Goal: Check status

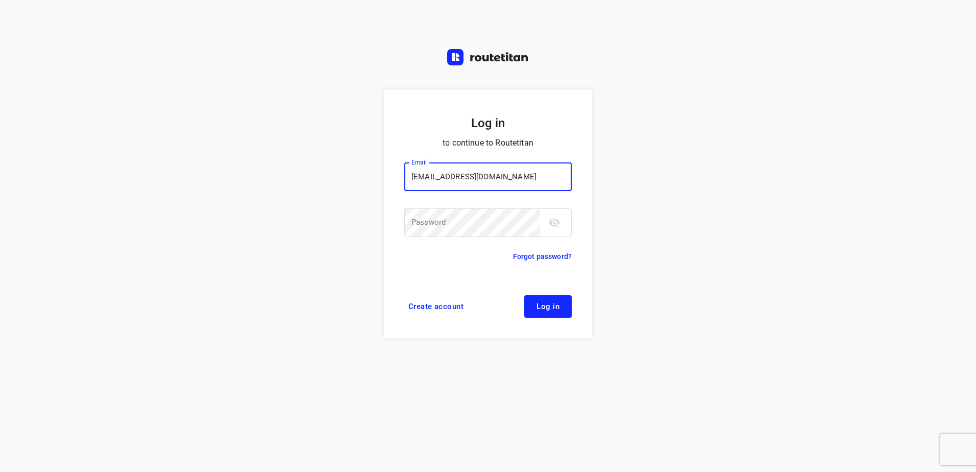
type input "remco@fruitopjewerk.nl"
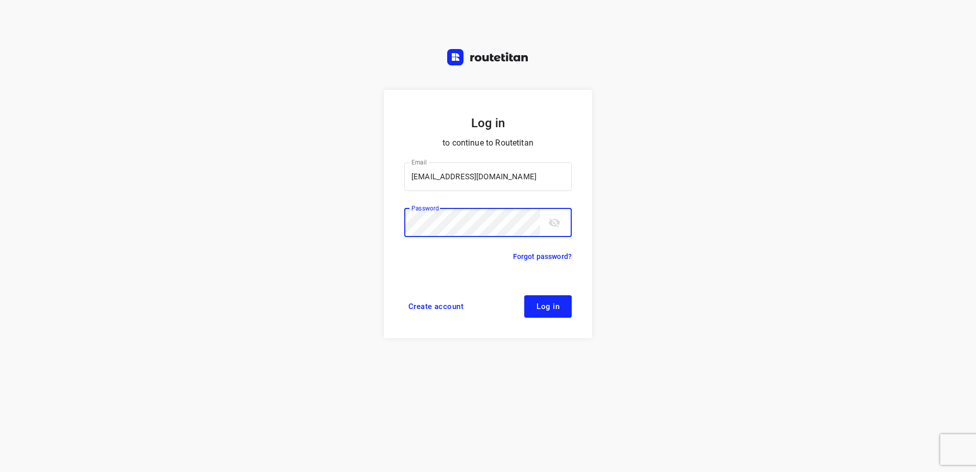
click at [524, 295] on button "Log in" at bounding box center [547, 306] width 47 height 22
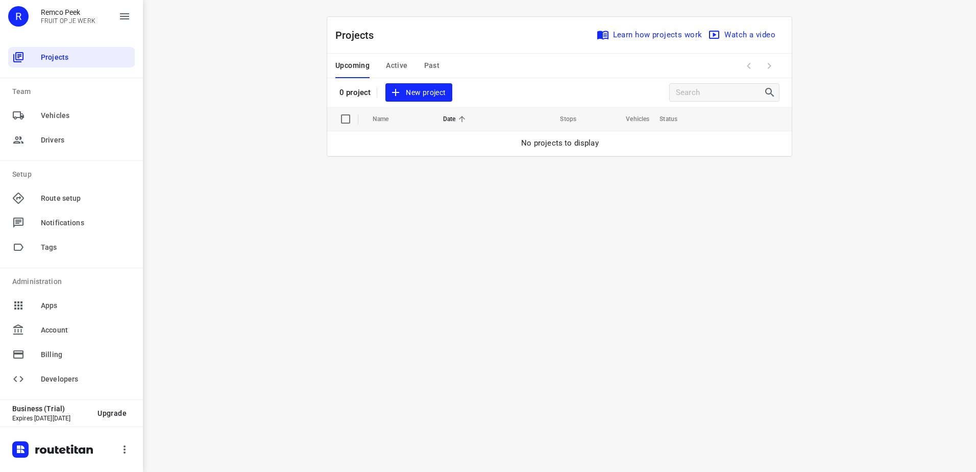
click at [425, 67] on span "Past" at bounding box center [432, 65] width 16 height 13
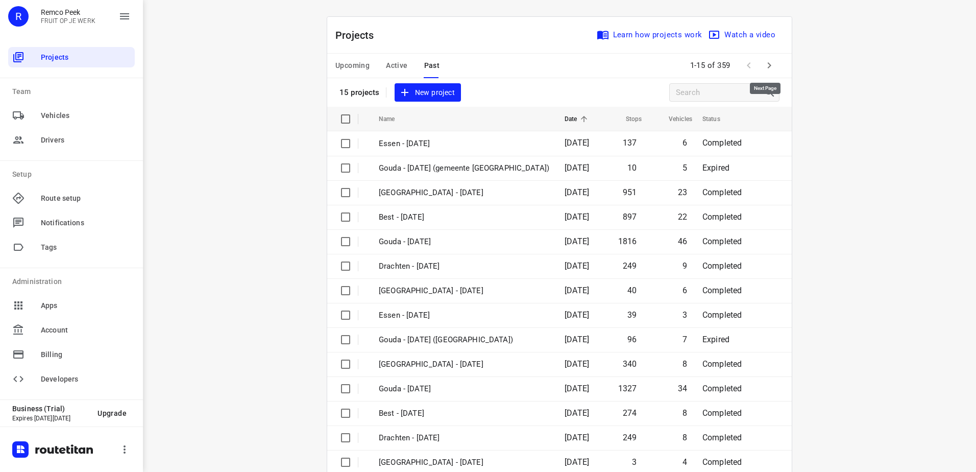
click at [765, 60] on icon "button" at bounding box center [769, 65] width 12 height 12
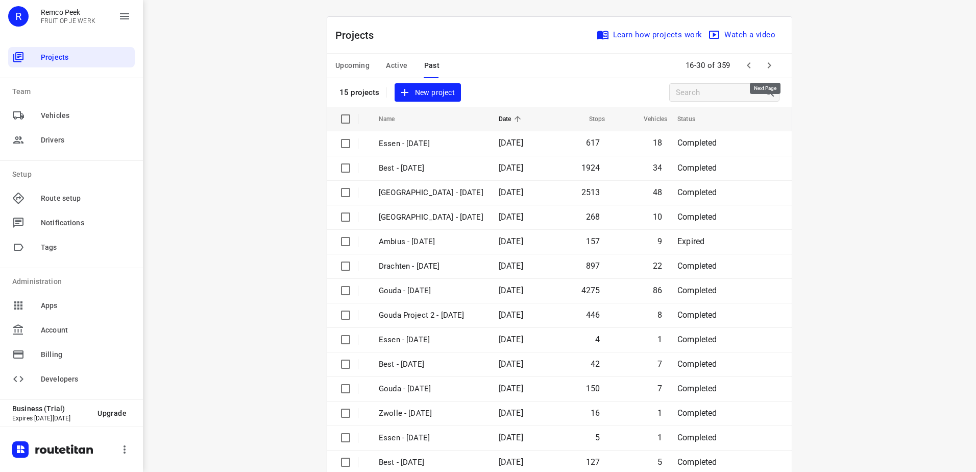
click at [768, 66] on icon "button" at bounding box center [770, 65] width 4 height 6
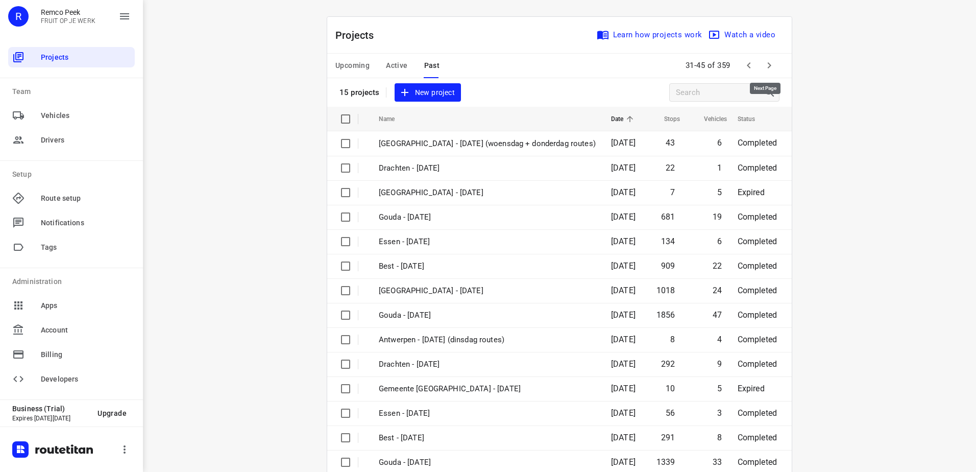
click at [771, 67] on icon "button" at bounding box center [769, 65] width 12 height 12
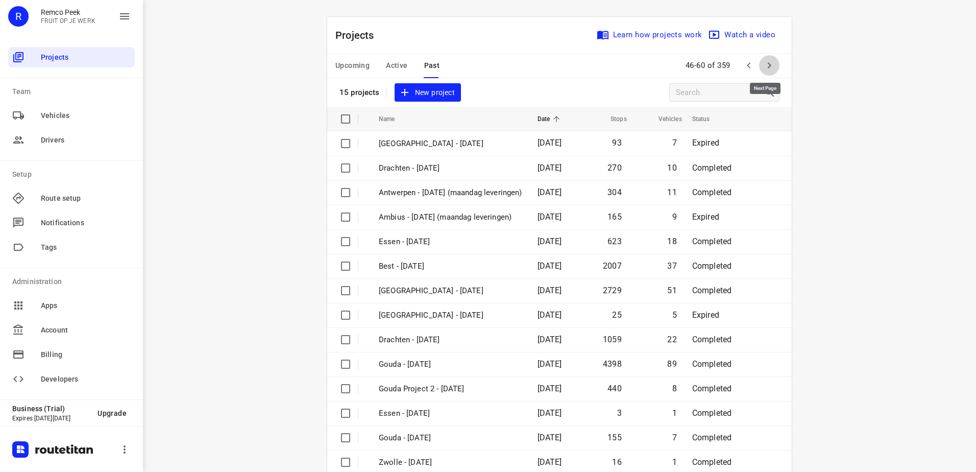
click at [771, 67] on icon "button" at bounding box center [769, 65] width 12 height 12
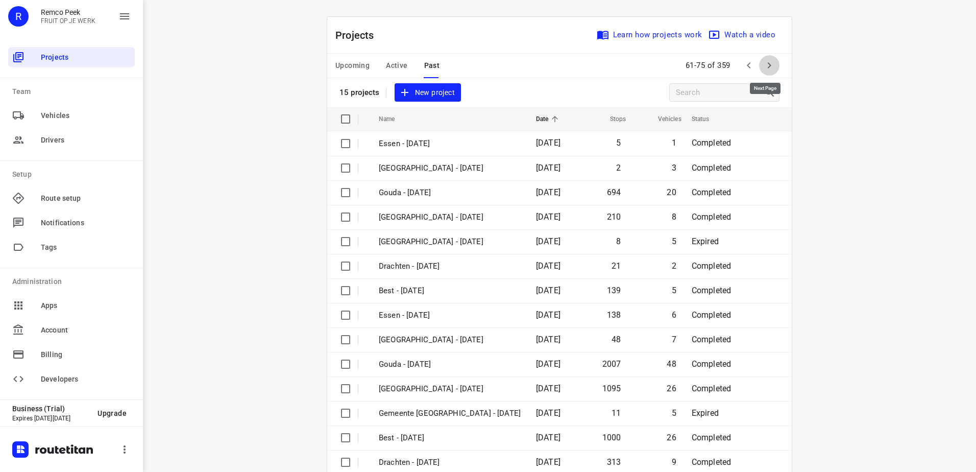
click at [771, 66] on icon "button" at bounding box center [769, 65] width 12 height 12
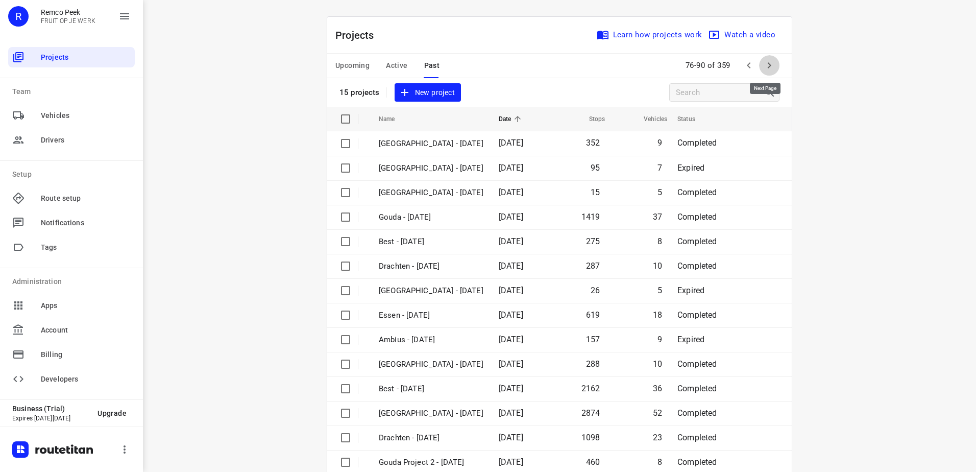
click at [771, 65] on icon "button" at bounding box center [769, 65] width 12 height 12
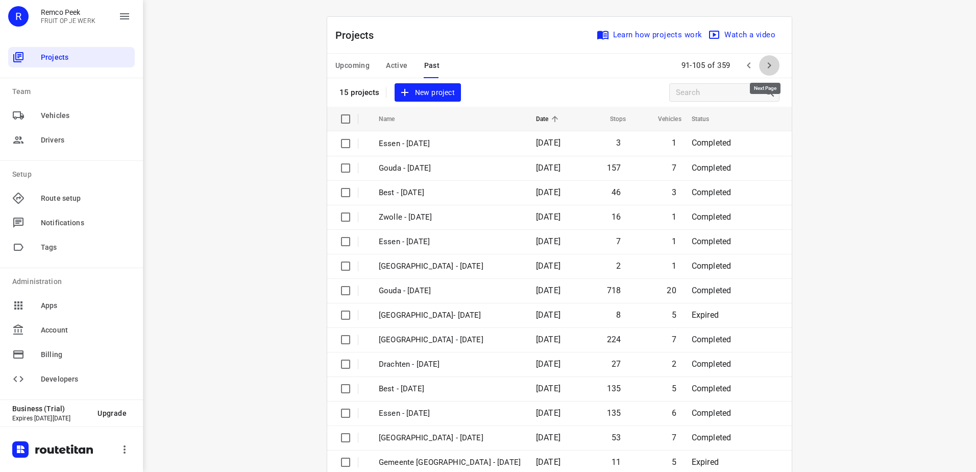
click at [771, 65] on icon "button" at bounding box center [769, 65] width 12 height 12
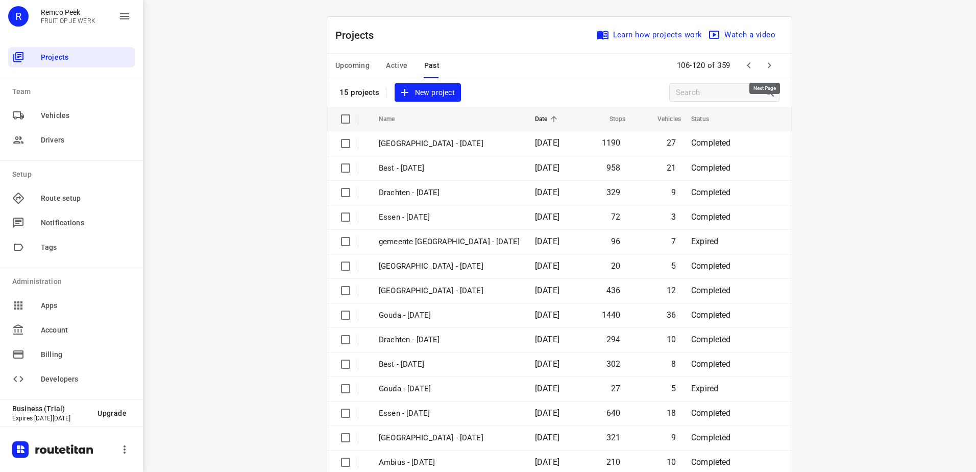
click at [771, 65] on icon "button" at bounding box center [769, 65] width 12 height 12
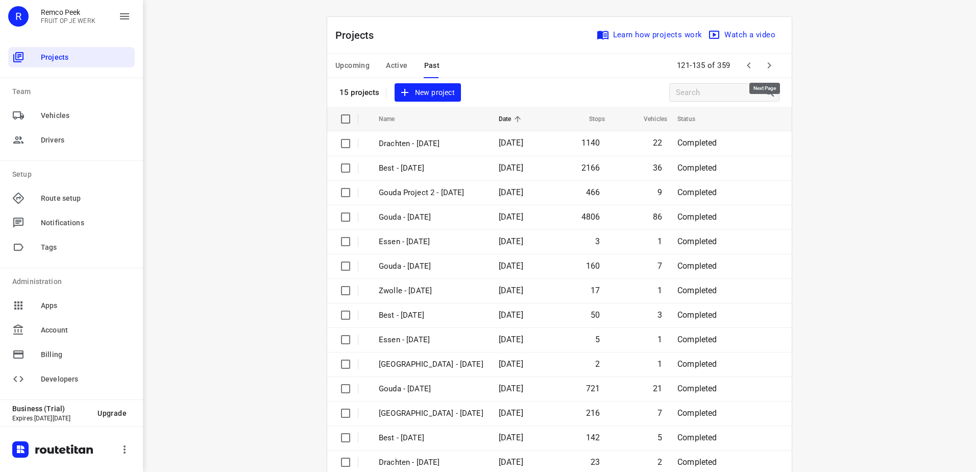
click at [771, 65] on icon "button" at bounding box center [769, 65] width 12 height 12
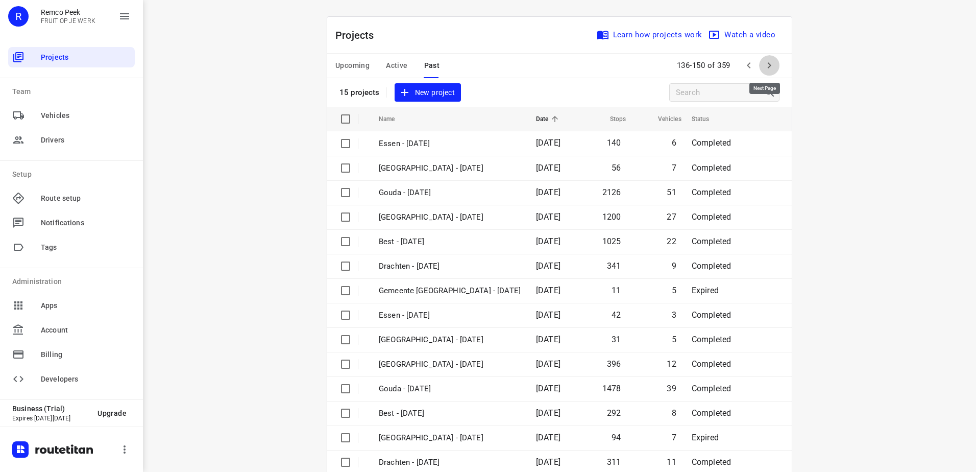
click at [771, 65] on icon "button" at bounding box center [769, 65] width 12 height 12
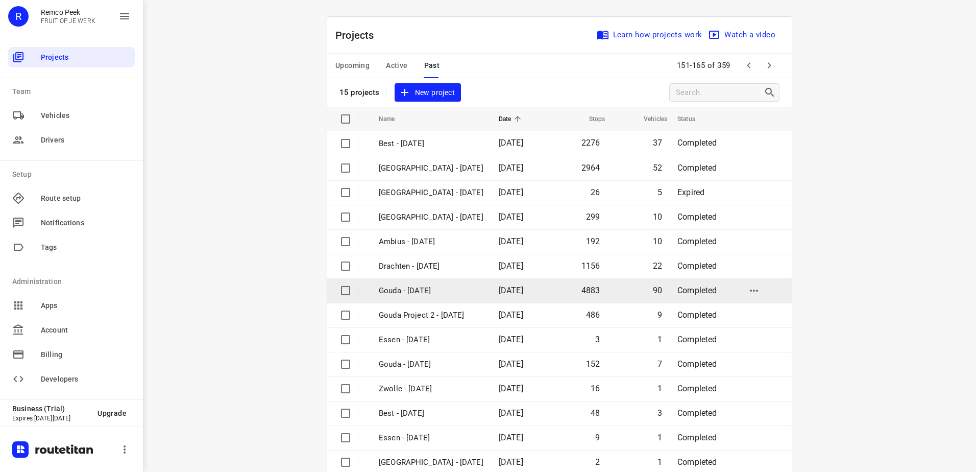
click at [575, 290] on td "4883" at bounding box center [578, 290] width 58 height 25
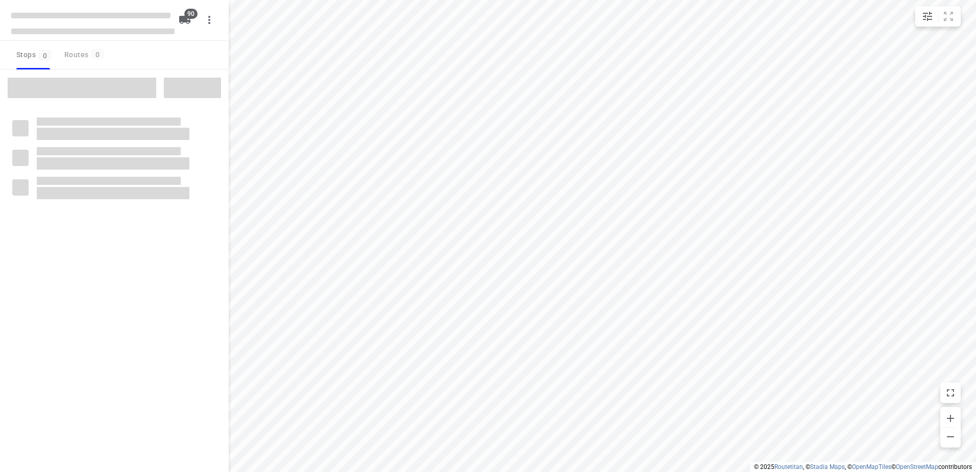
type input "distance"
checkbox input "true"
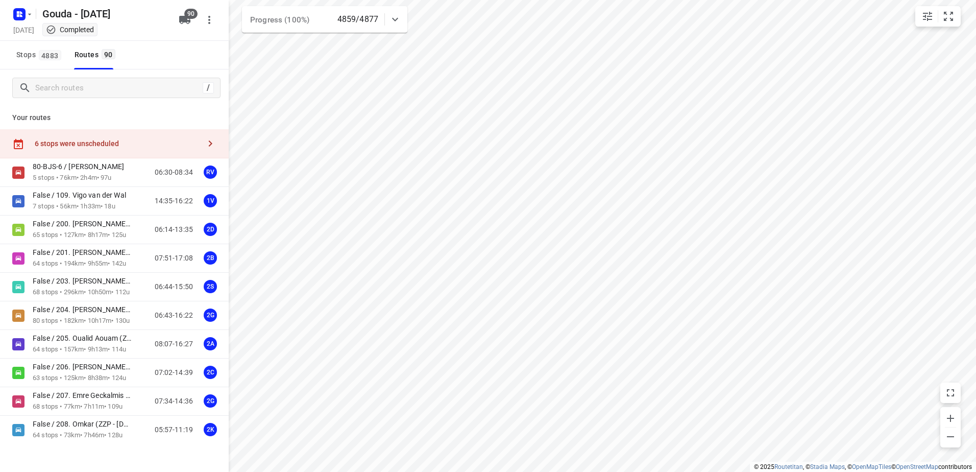
click at [56, 89] on div "/ Your routes 6 stops were unscheduled 80-BJS-6 / [PERSON_NAME] 5 stops • 76km …" at bounding box center [114, 254] width 229 height 370
click at [90, 89] on div "/ Your routes 6 stops were unscheduled 80-BJS-6 / [PERSON_NAME] 5 stops • 76km …" at bounding box center [114, 254] width 229 height 370
click at [94, 84] on div "/ Your routes 6 stops were unscheduled 80-BJS-6 / [PERSON_NAME] 5 stops • 76km …" at bounding box center [114, 254] width 229 height 370
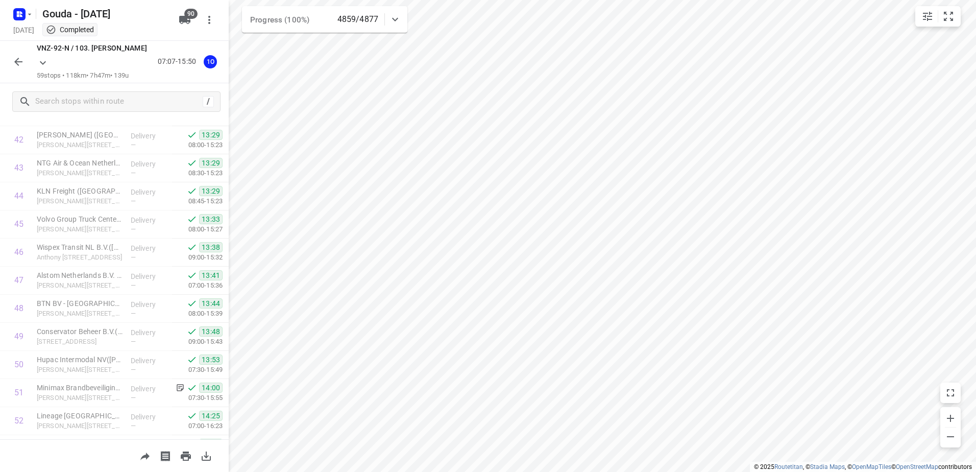
scroll to position [1432, 0]
